Goal: Information Seeking & Learning: Compare options

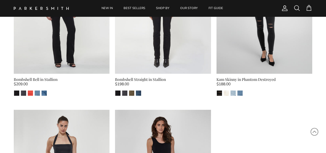
scroll to position [598, 0]
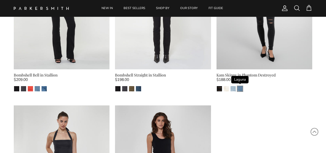
click at [239, 86] on img "Laguna" at bounding box center [239, 88] width 5 height 5
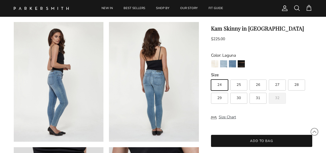
scroll to position [151, 0]
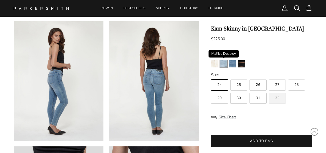
click at [223, 66] on img "Malibu Destroy" at bounding box center [223, 63] width 7 height 7
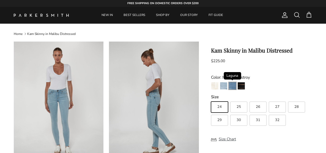
click at [233, 86] on img "Laguna" at bounding box center [232, 85] width 7 height 7
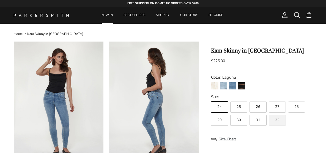
click at [105, 14] on link "NEW IN" at bounding box center [107, 15] width 21 height 17
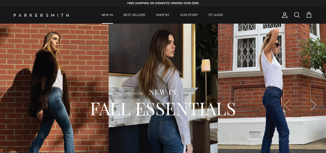
click at [294, 15] on span at bounding box center [297, 15] width 7 height 7
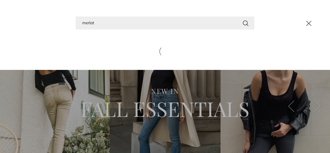
type input "merlot"
click at [242, 20] on button "Search" at bounding box center [245, 23] width 7 height 7
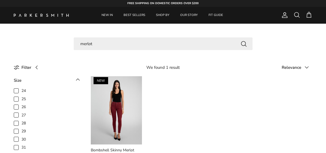
click at [97, 45] on input "merlot" at bounding box center [163, 43] width 179 height 13
type input "m"
type input "shirts"
click at [240, 40] on button "Search" at bounding box center [243, 43] width 7 height 7
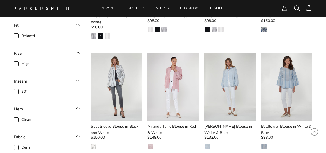
scroll to position [137, 0]
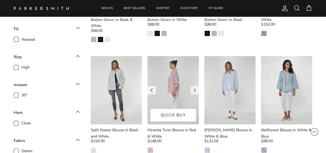
click at [175, 86] on img at bounding box center [172, 90] width 51 height 68
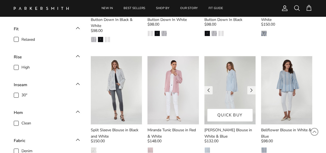
click at [234, 70] on img at bounding box center [229, 90] width 51 height 68
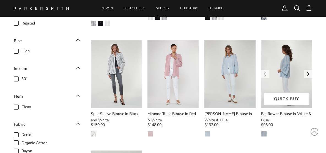
scroll to position [151, 0]
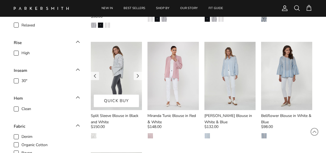
click at [129, 73] on img at bounding box center [116, 76] width 51 height 68
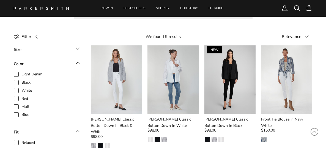
scroll to position [30, 0]
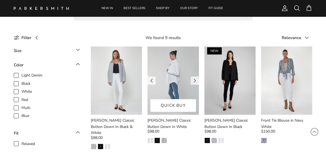
click at [177, 79] on img at bounding box center [172, 80] width 51 height 68
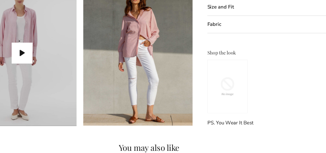
scroll to position [412, 0]
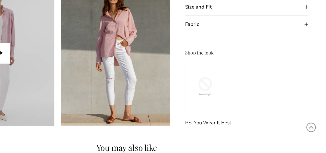
click at [310, 46] on summary "Fabric" at bounding box center [261, 47] width 101 height 14
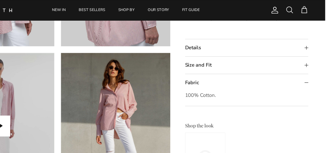
scroll to position [377, 0]
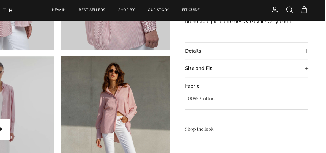
click at [310, 56] on summary "Size and Fit" at bounding box center [261, 56] width 101 height 14
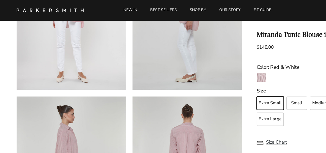
scroll to position [0, 0]
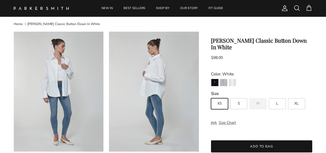
scroll to position [8, 0]
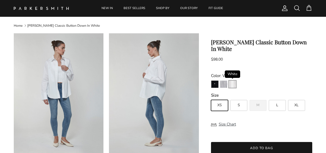
click at [233, 81] on img "White" at bounding box center [232, 84] width 7 height 7
click at [224, 81] on img "Black & White" at bounding box center [223, 84] width 7 height 7
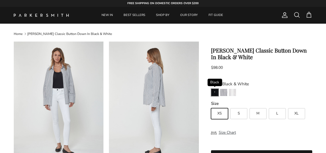
click at [214, 93] on img "Black" at bounding box center [214, 92] width 7 height 7
